Goal: Find specific page/section: Find specific page/section

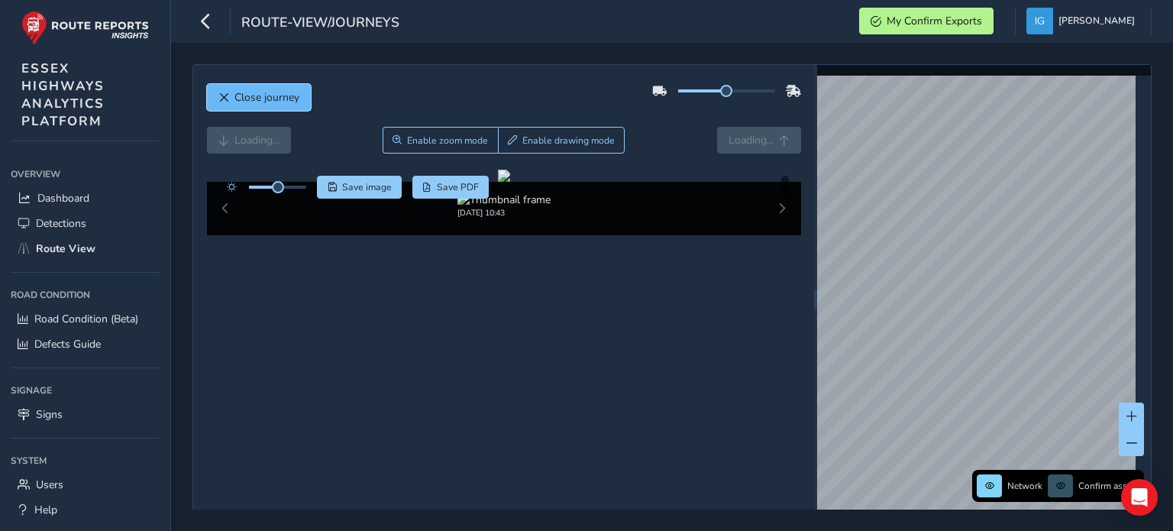
click at [267, 102] on span "Close journey" at bounding box center [266, 97] width 65 height 15
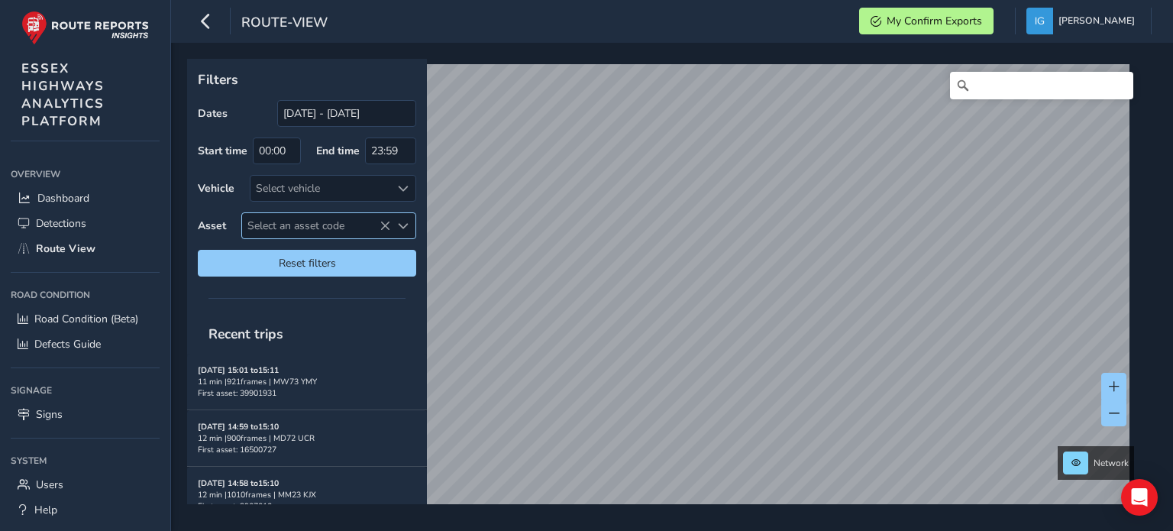
click at [403, 227] on span "Select an asset code" at bounding box center [403, 226] width 11 height 11
